Goal: Connect with others: Connect with others

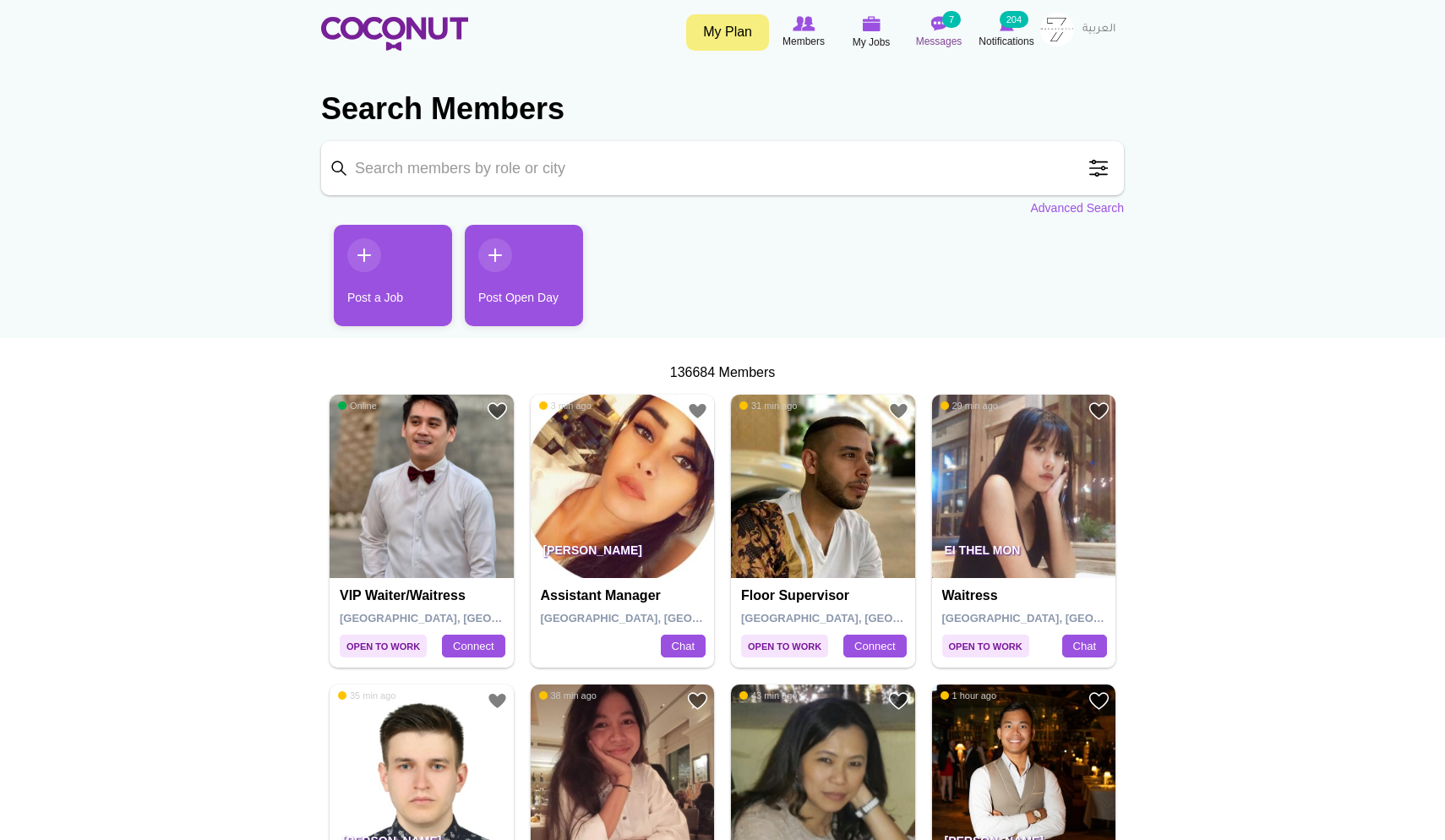
click at [943, 30] on img at bounding box center [939, 24] width 17 height 15
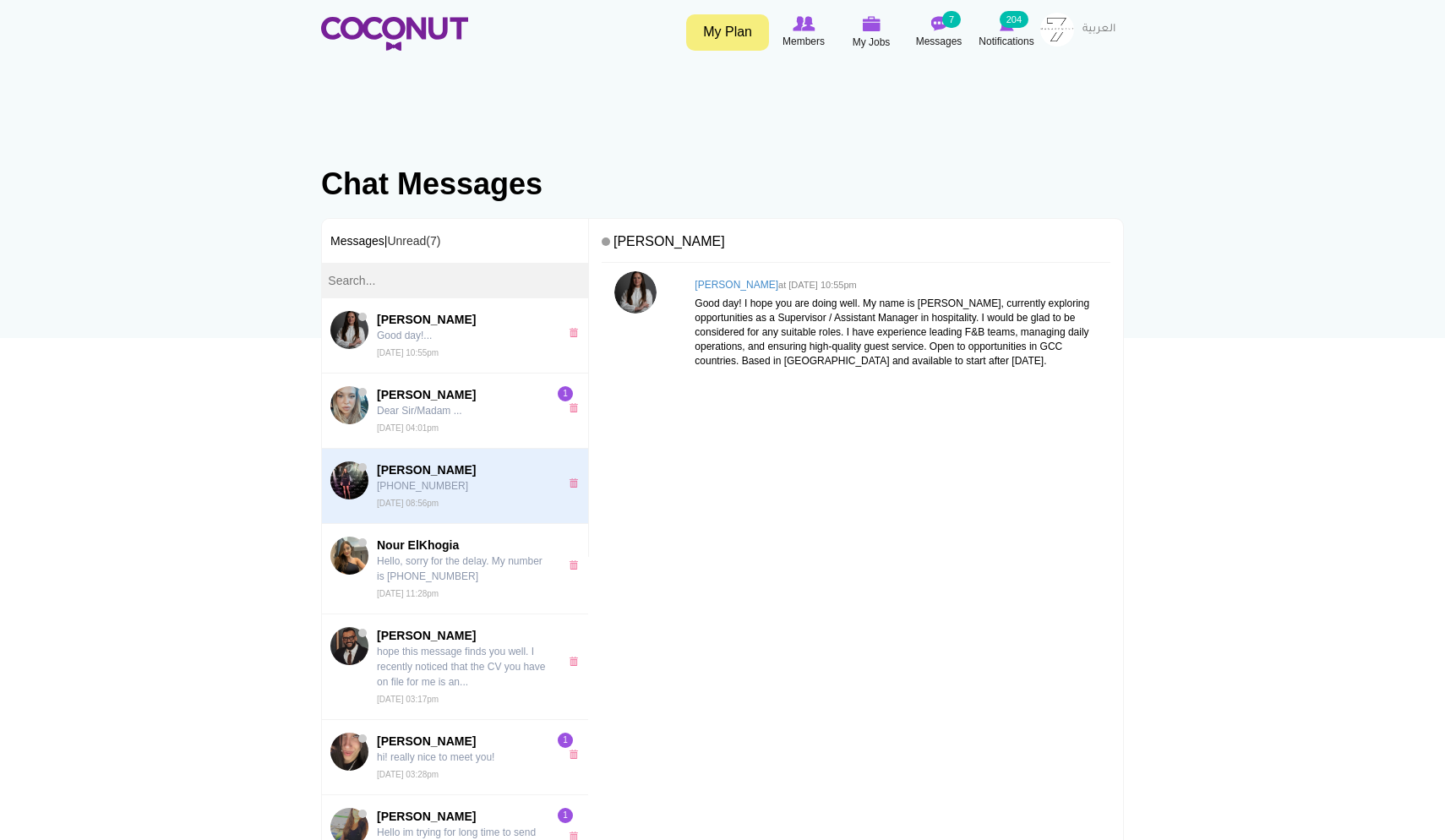
click at [440, 493] on span "Irina Shaforostova +79319997331 Wed, Sep 24th, 2025 08:56pm" at bounding box center [464, 486] width 174 height 49
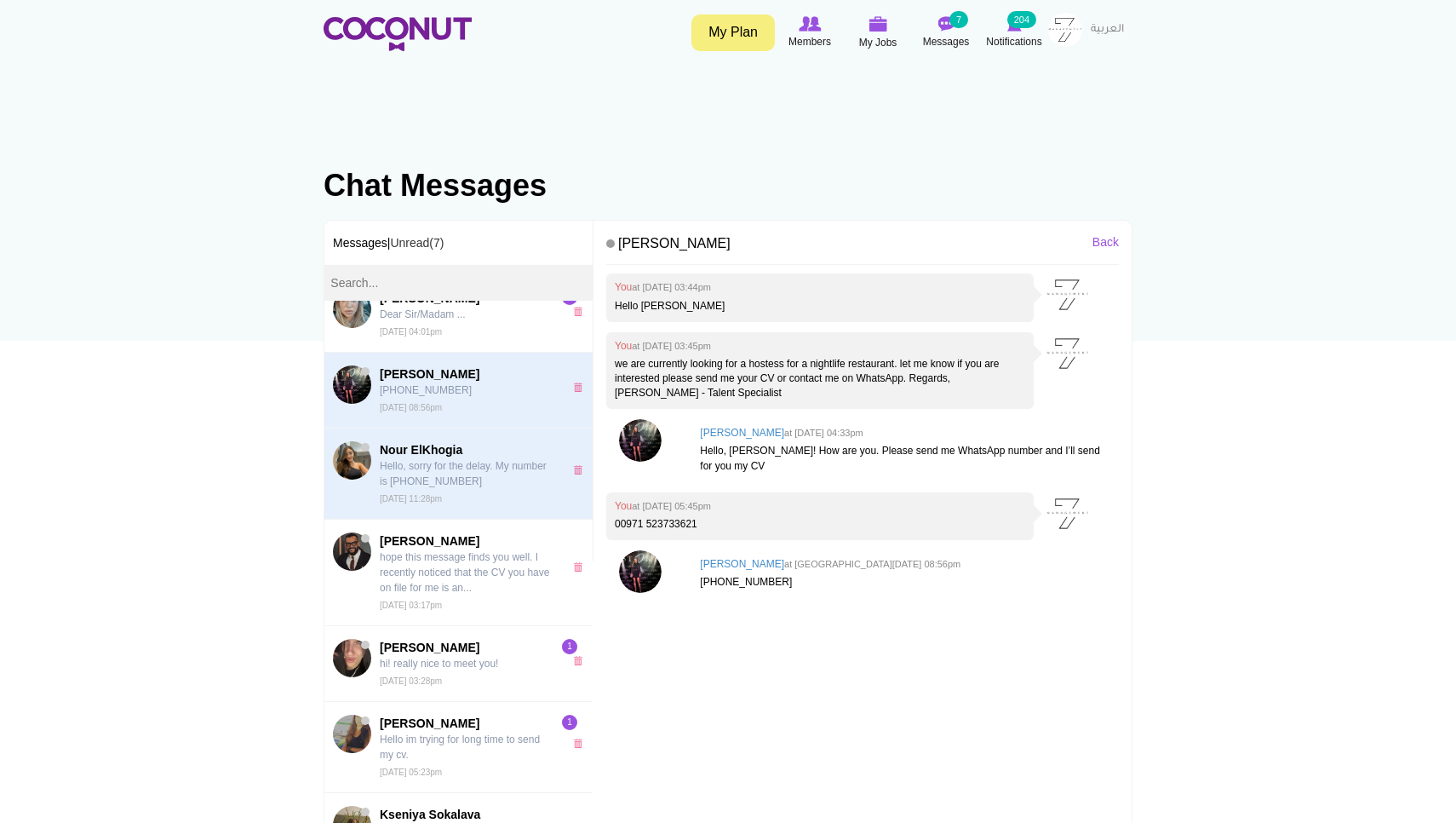
scroll to position [101, 0]
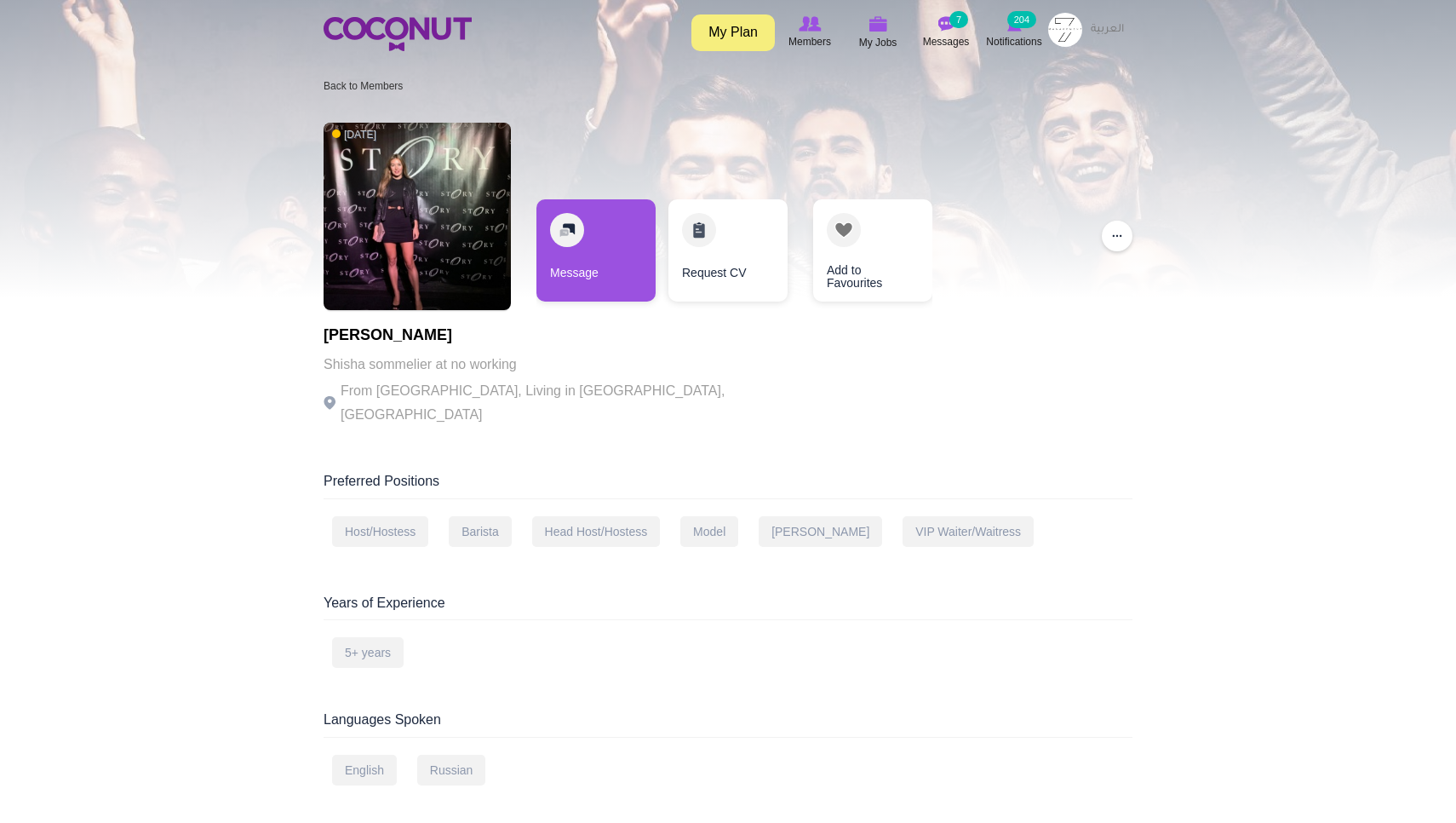
click at [469, 368] on p "Shisha sommelier at no working" at bounding box center [558, 365] width 468 height 24
click at [391, 362] on p "Shisha sommelier at no working" at bounding box center [558, 365] width 468 height 24
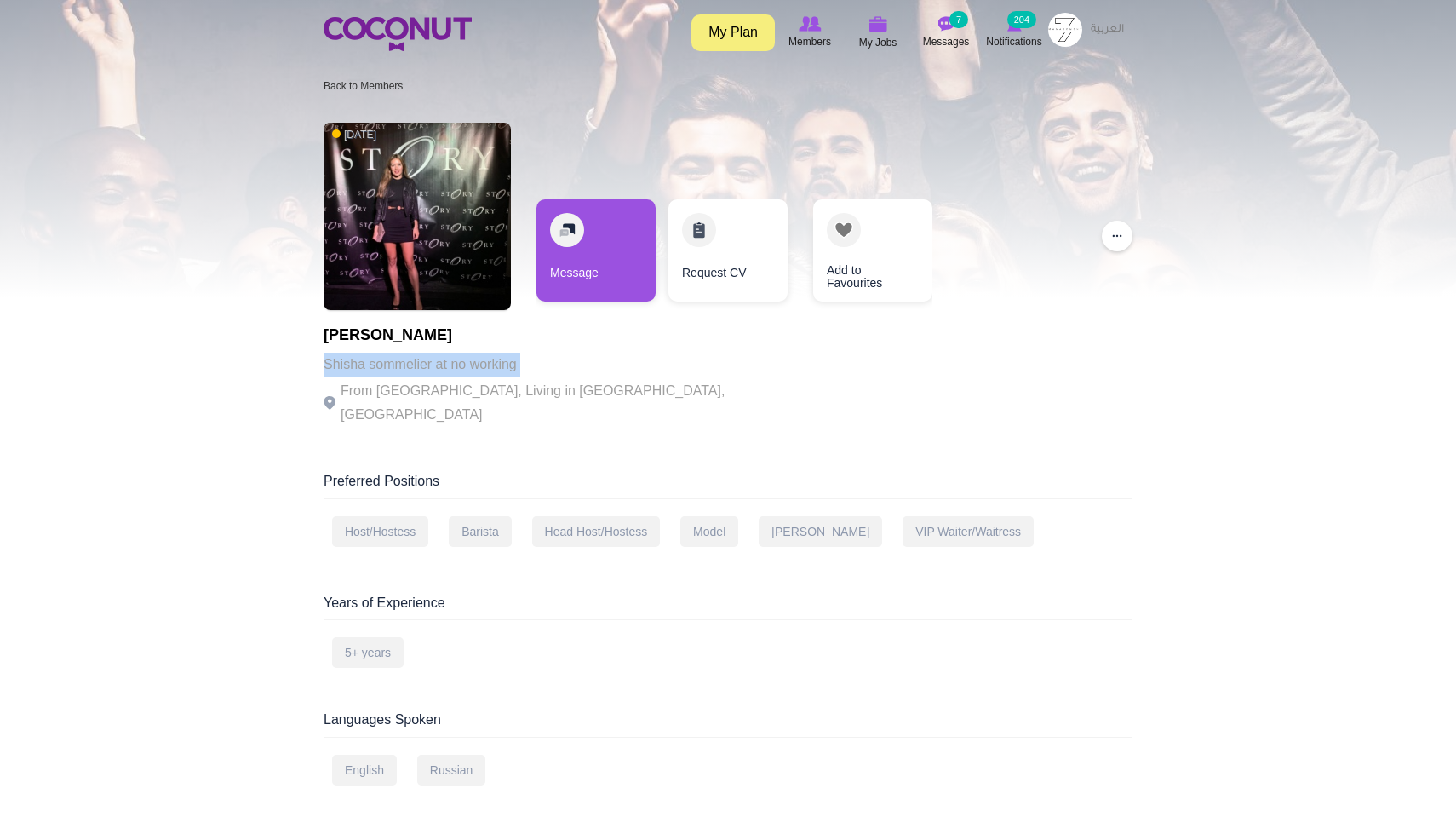
click at [412, 185] on img at bounding box center [417, 216] width 187 height 187
